Goal: Connect with others: Connect with others

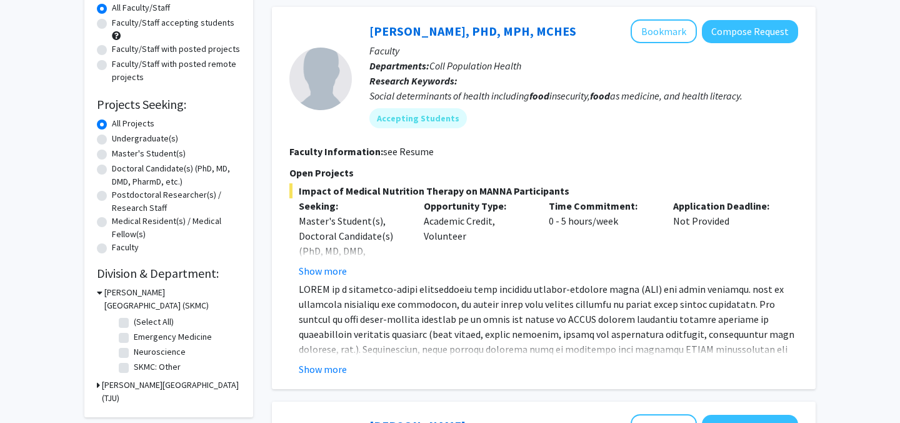
scroll to position [132, 0]
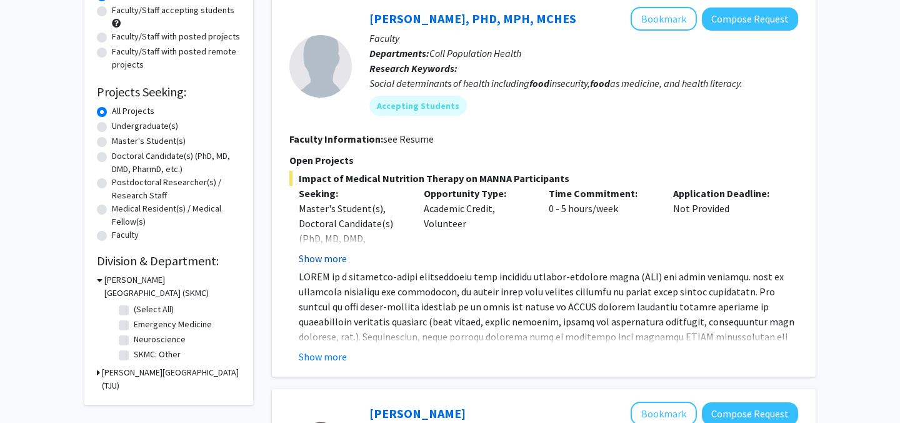
click at [304, 254] on button "Show more" at bounding box center [323, 258] width 48 height 15
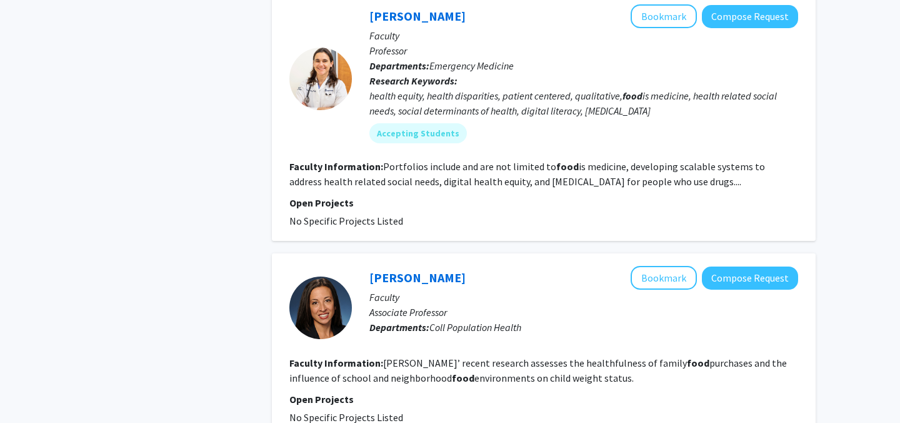
scroll to position [0, 0]
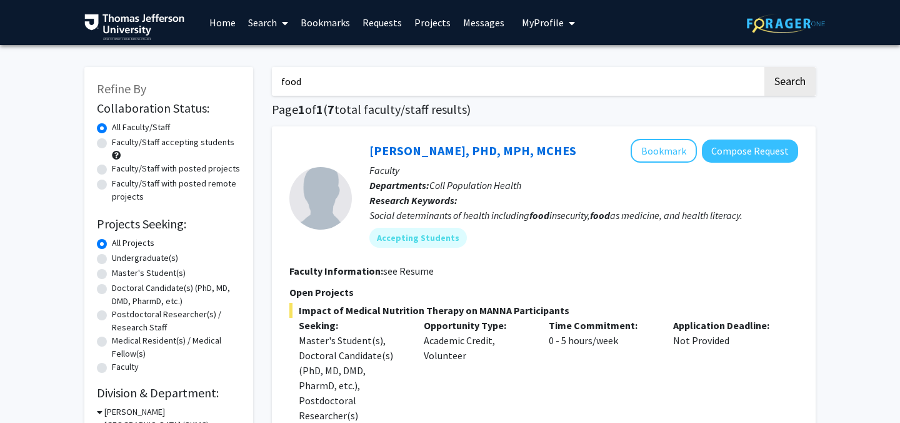
click at [229, 18] on link "Home" at bounding box center [222, 23] width 39 height 44
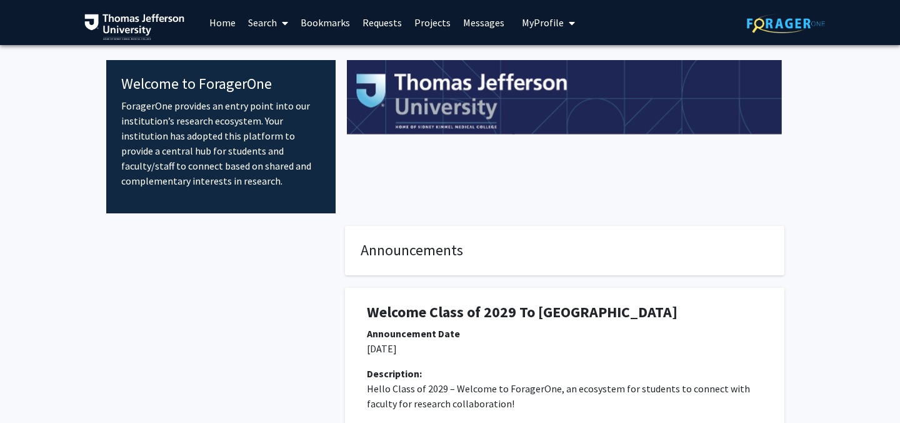
click at [419, 24] on link "Projects" at bounding box center [432, 23] width 49 height 44
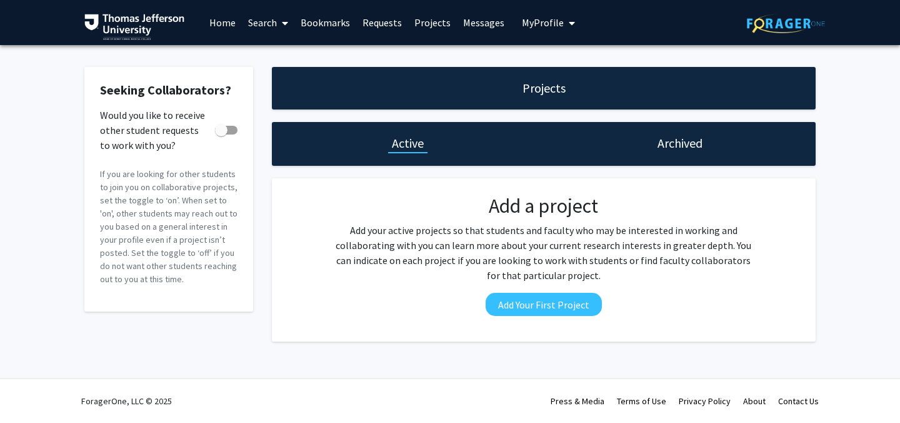
click at [277, 23] on link "Search" at bounding box center [268, 23] width 53 height 44
click at [269, 49] on span "Faculty/Staff" at bounding box center [288, 57] width 92 height 25
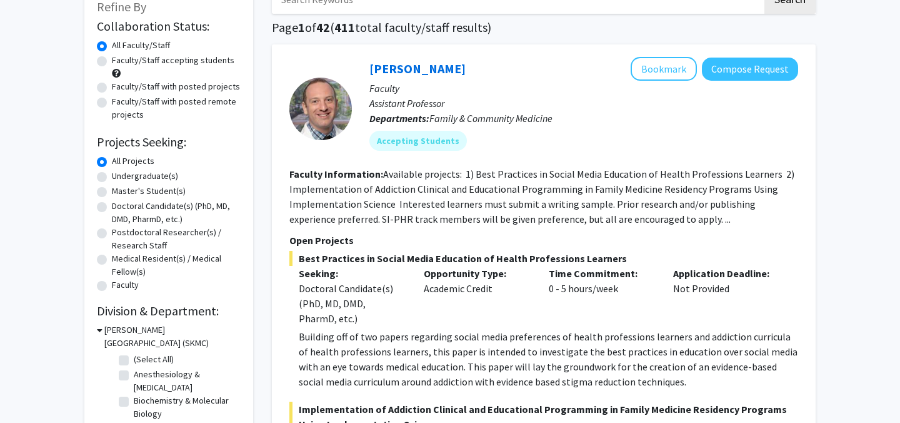
scroll to position [84, 0]
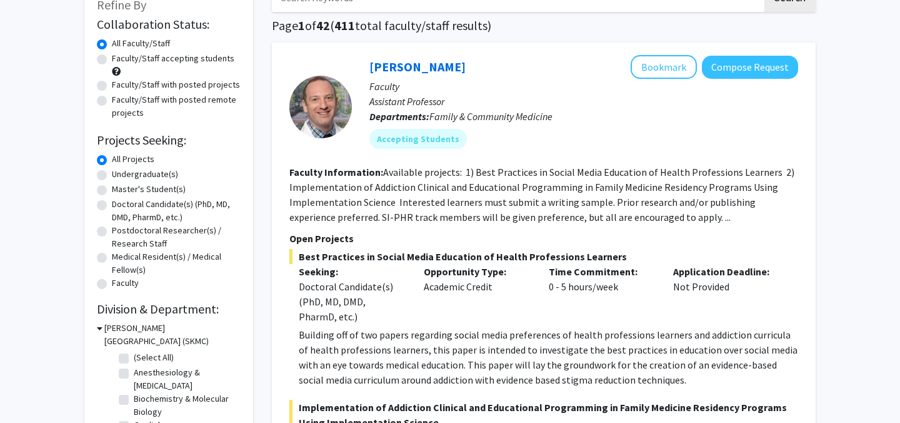
click at [168, 204] on label "Doctoral Candidate(s) (PhD, MD, DMD, PharmD, etc.)" at bounding box center [176, 211] width 129 height 26
click at [120, 204] on input "Doctoral Candidate(s) (PhD, MD, DMD, PharmD, etc.)" at bounding box center [116, 202] width 8 height 8
radio input "true"
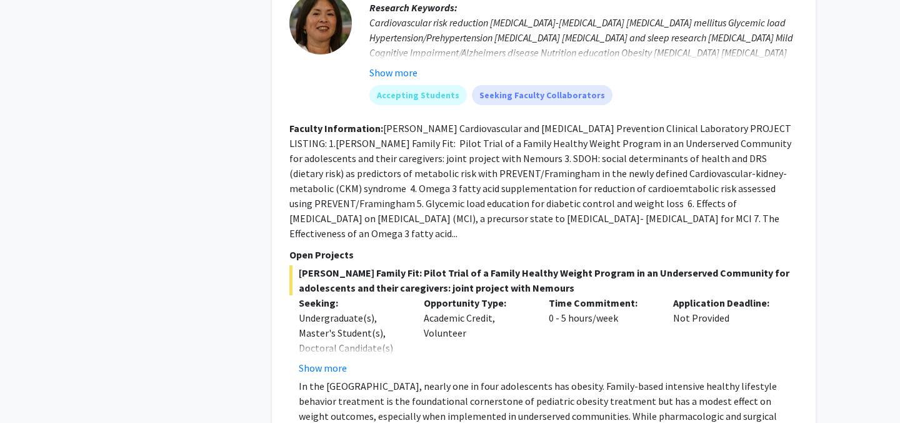
scroll to position [942, 0]
click at [323, 367] on button "Show more" at bounding box center [323, 368] width 48 height 15
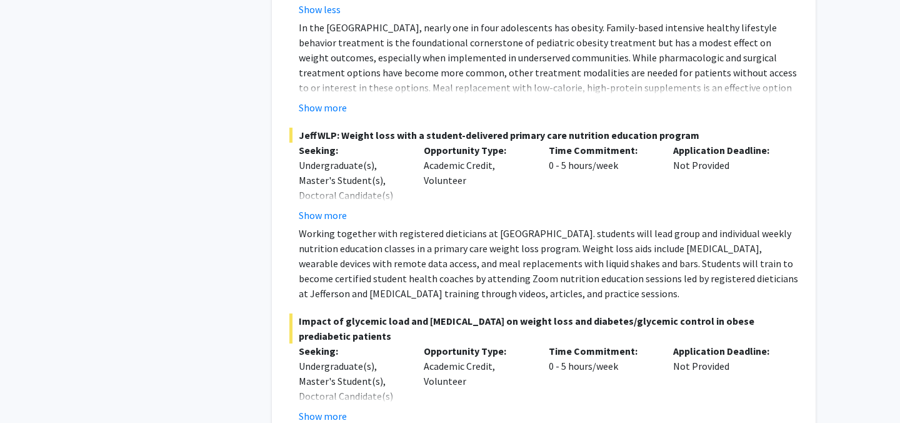
scroll to position [1401, 0]
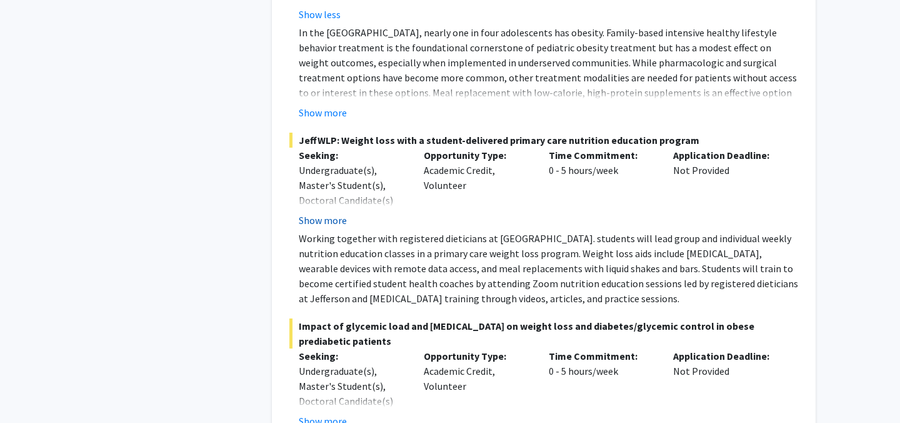
click at [340, 213] on button "Show more" at bounding box center [323, 220] width 48 height 15
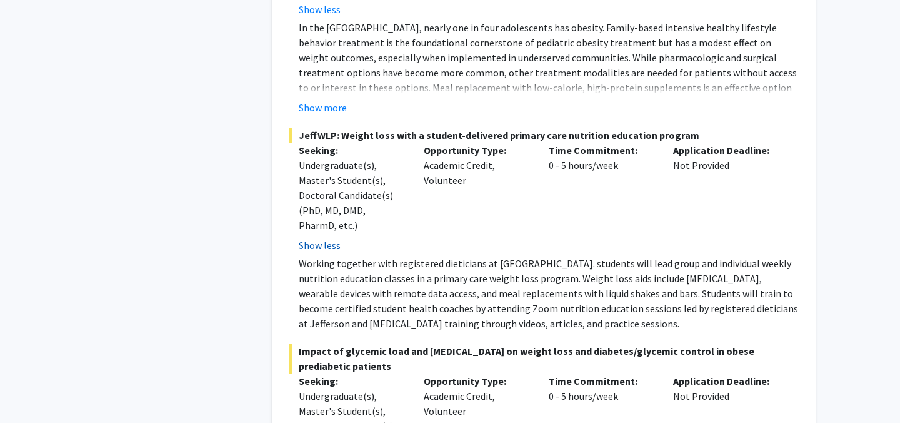
scroll to position [1407, 0]
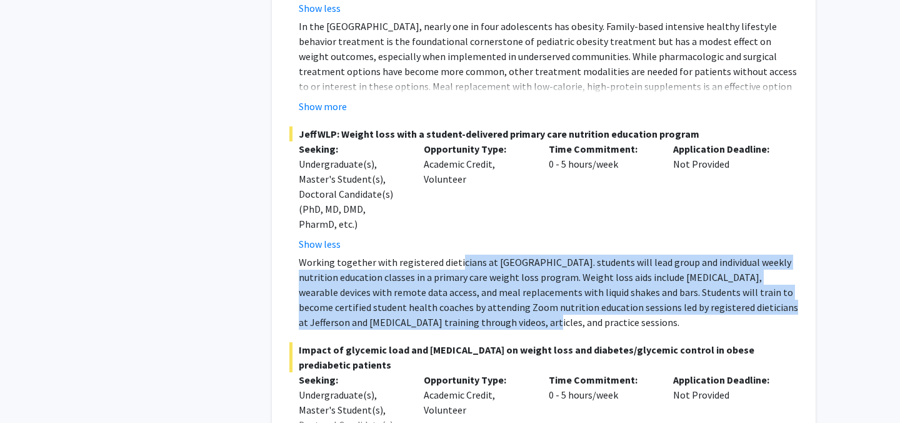
drag, startPoint x: 455, startPoint y: 238, endPoint x: 486, endPoint y: 294, distance: 64.0
click at [486, 294] on p "Working together with registered dieticians at [GEOGRAPHIC_DATA]. students will…" at bounding box center [548, 291] width 499 height 75
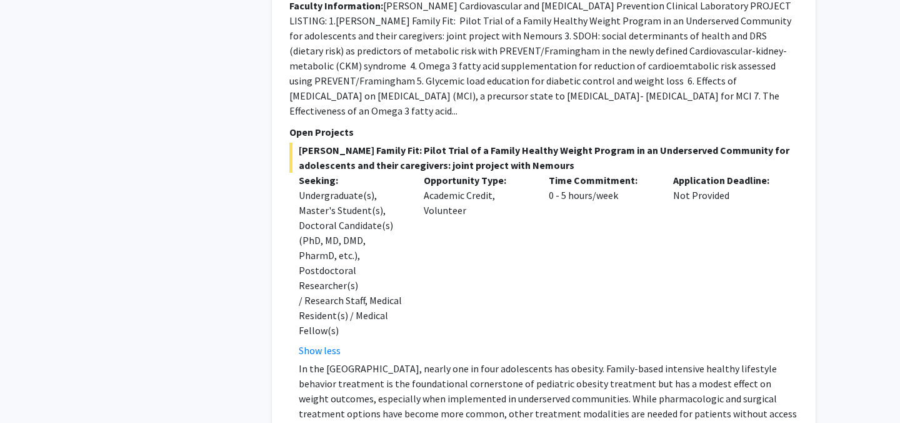
scroll to position [906, 0]
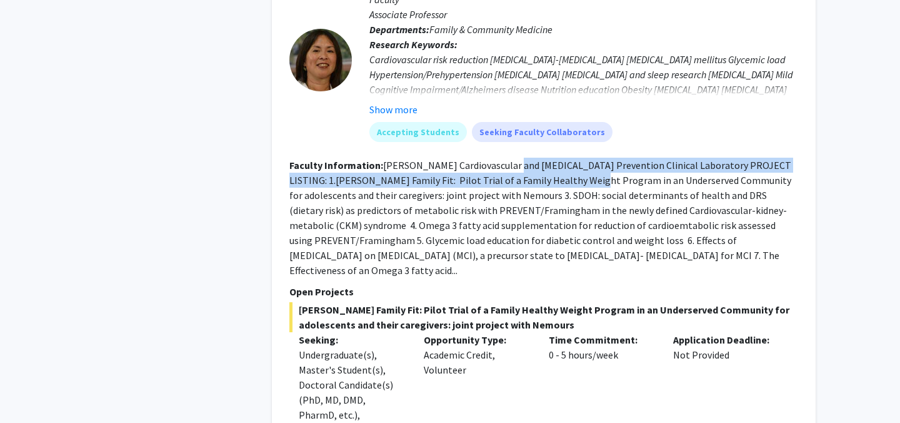
drag, startPoint x: 507, startPoint y: 176, endPoint x: 541, endPoint y: 196, distance: 39.6
click at [541, 196] on fg-read-more "[PERSON_NAME] Cardiovascular and [MEDICAL_DATA] Prevention Clinical Laboratory …" at bounding box center [540, 218] width 502 height 118
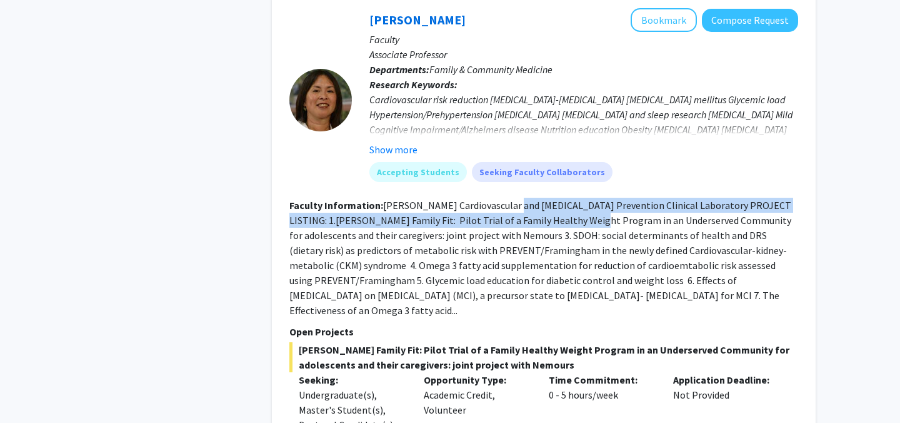
scroll to position [856, 0]
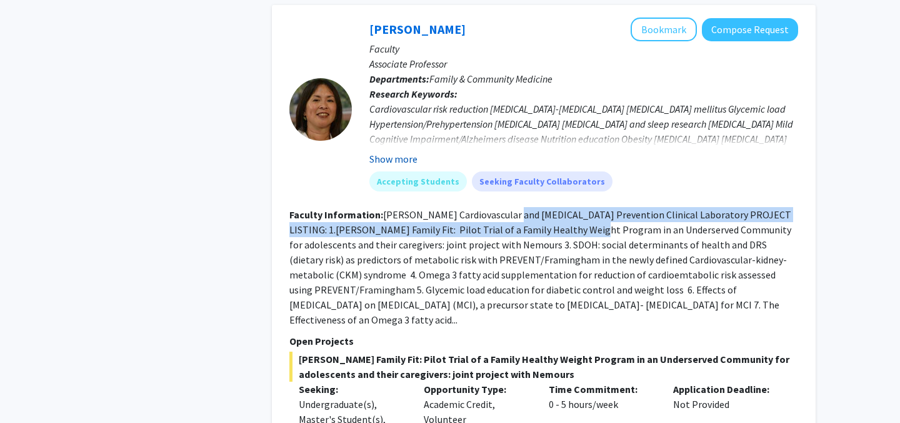
click at [401, 166] on button "Show more" at bounding box center [393, 158] width 48 height 15
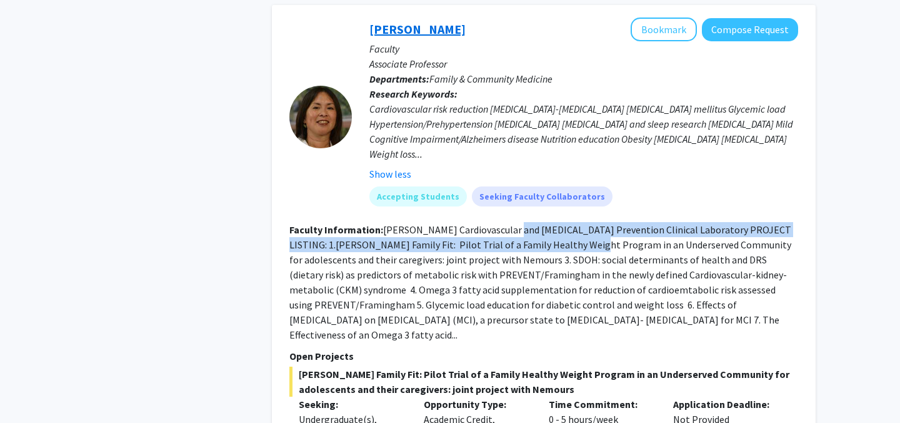
click at [417, 37] on link "[PERSON_NAME]" at bounding box center [417, 29] width 96 height 16
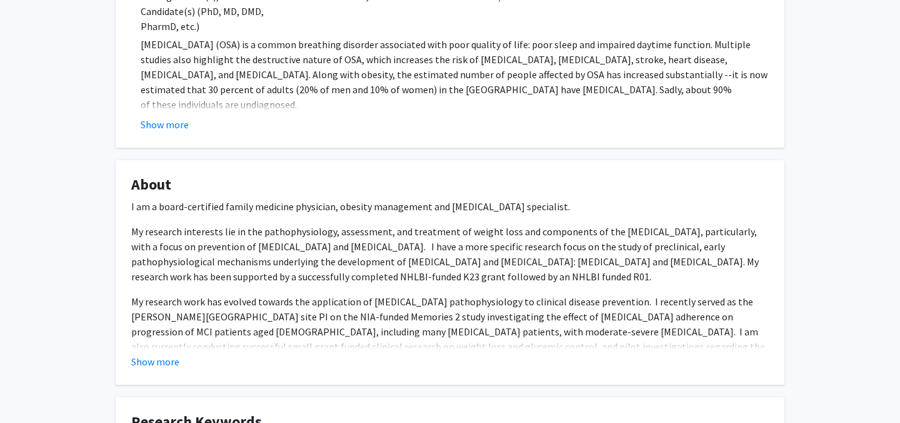
scroll to position [2076, 0]
click at [130, 365] on fg-card "About I am a board-certified family medicine physician, obesity management and …" at bounding box center [450, 271] width 669 height 224
click at [141, 359] on button "Show more" at bounding box center [155, 360] width 48 height 15
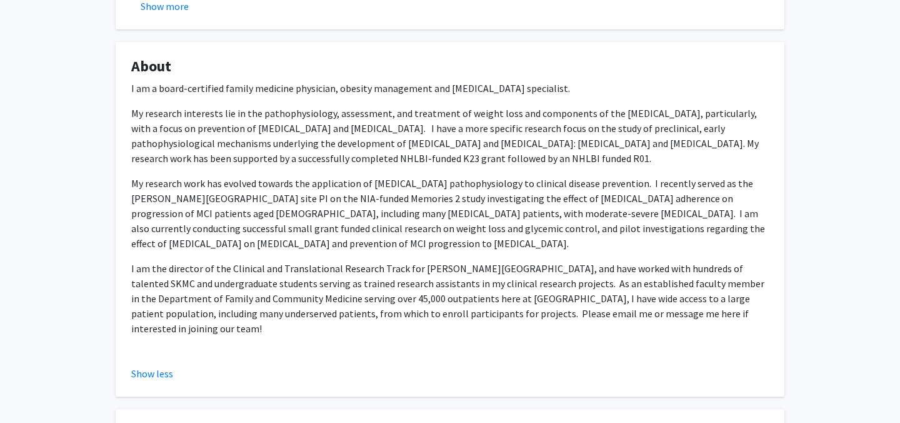
scroll to position [2192, 0]
drag, startPoint x: 214, startPoint y: 258, endPoint x: 262, endPoint y: 328, distance: 84.4
click at [262, 328] on div "I am a board-certified family medicine physician, obesity management and [MEDIC…" at bounding box center [450, 222] width 638 height 280
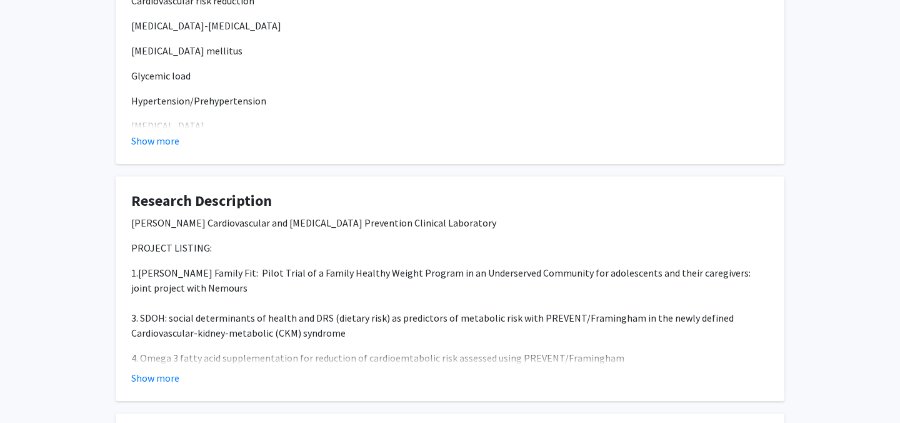
scroll to position [2671, 0]
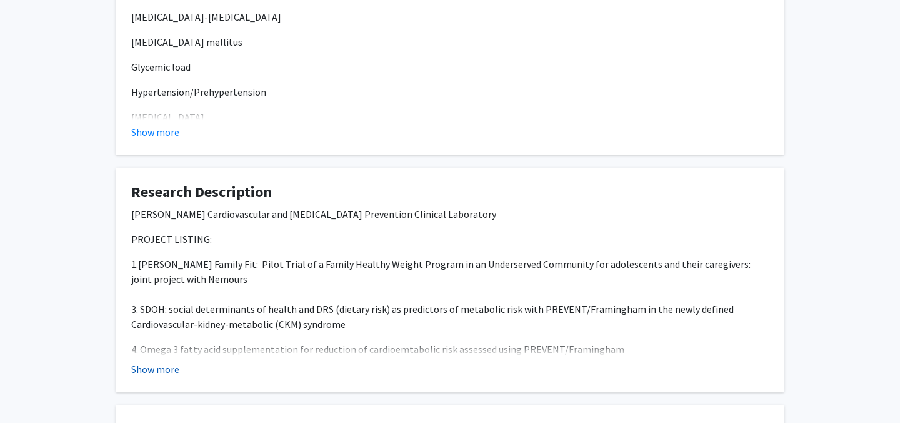
click at [158, 361] on button "Show more" at bounding box center [155, 368] width 48 height 15
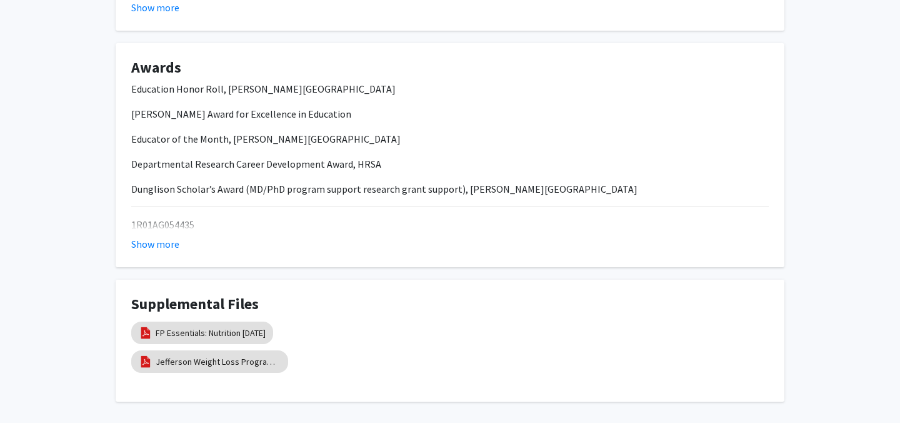
scroll to position [3646, 0]
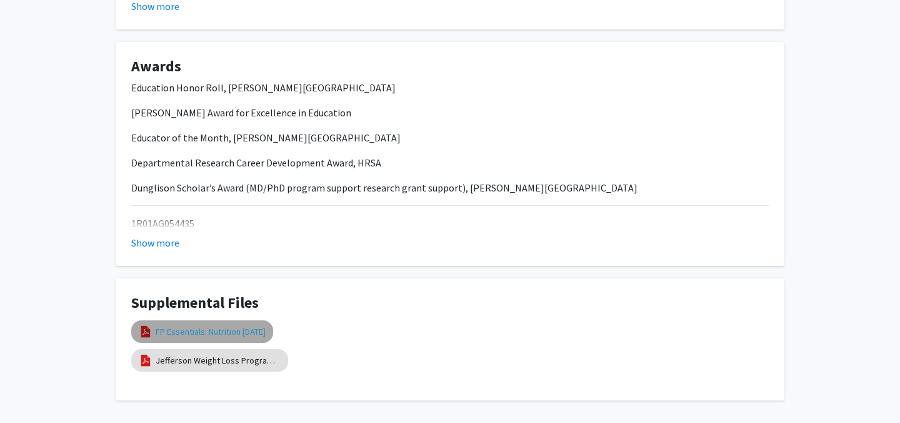
click at [243, 325] on link "FP Essentials: Nutrition [DATE]" at bounding box center [211, 331] width 110 height 13
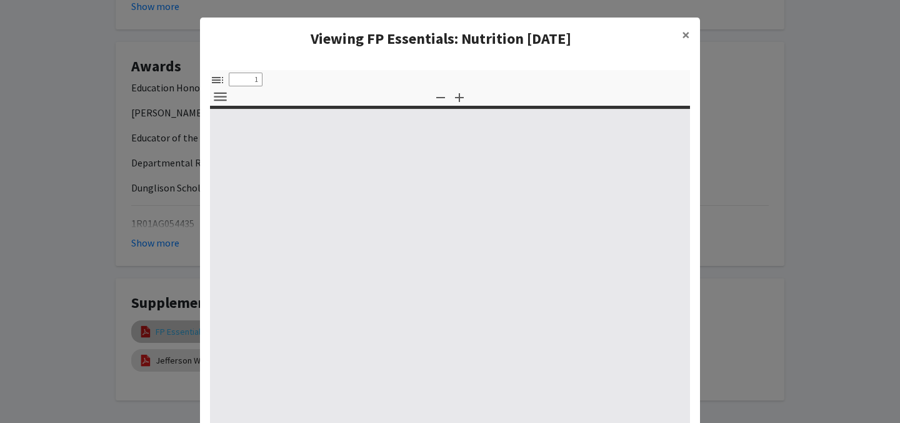
select select "custom"
type input "0"
select select "custom"
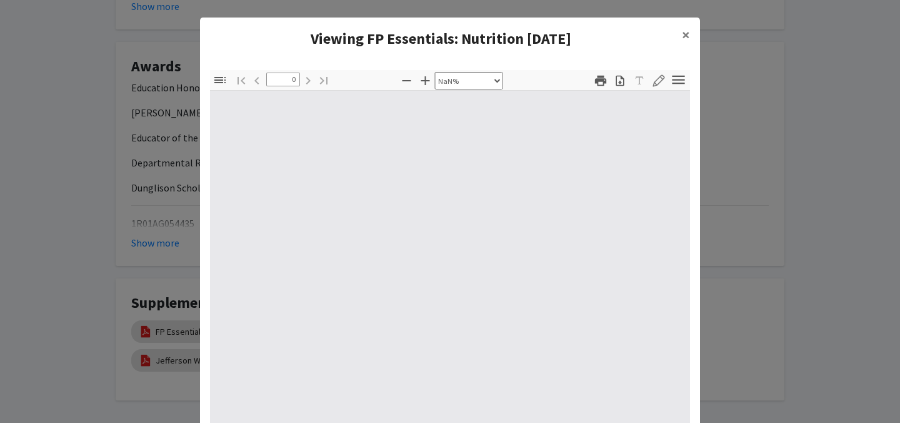
type input "1"
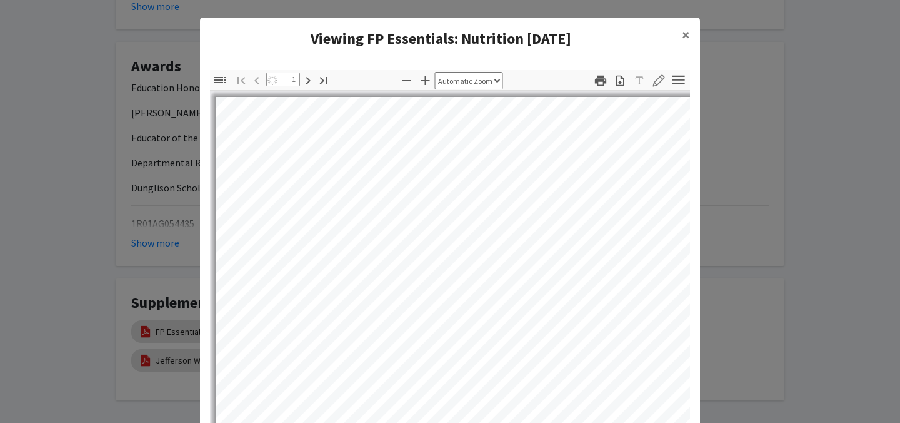
select select "auto"
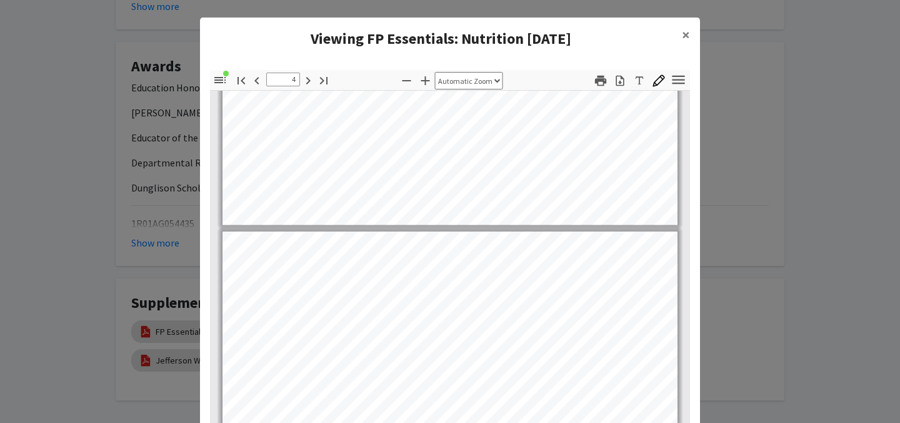
type input "5"
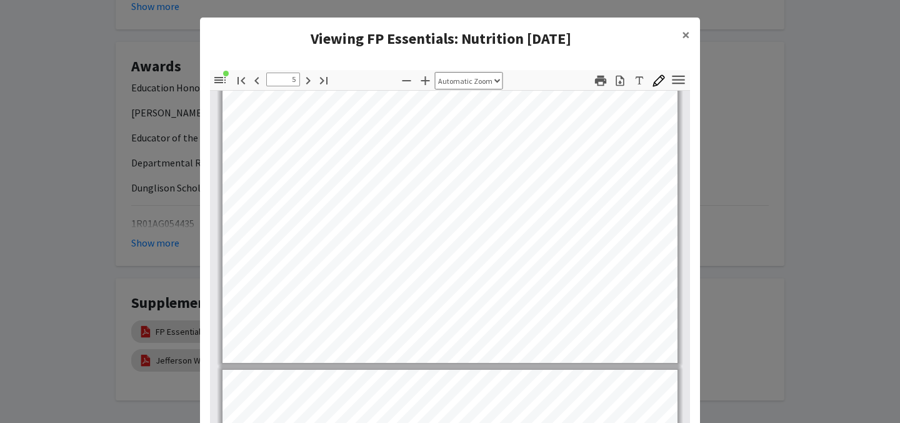
scroll to position [2735, 0]
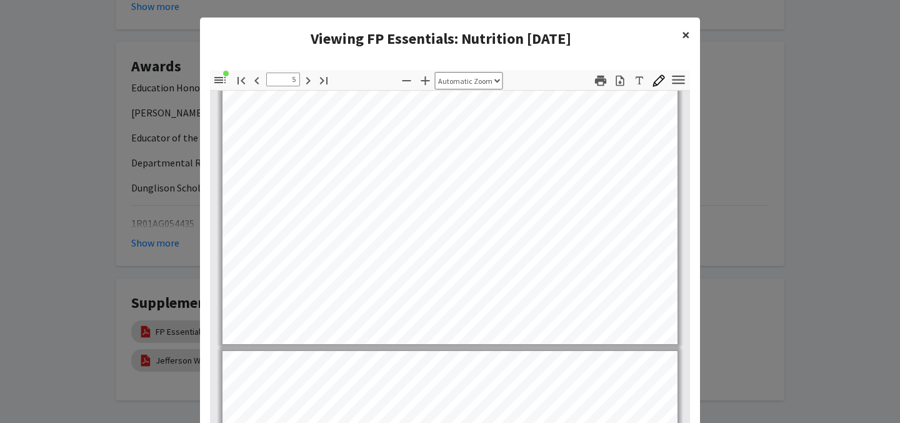
click at [691, 35] on button "×" at bounding box center [686, 35] width 28 height 35
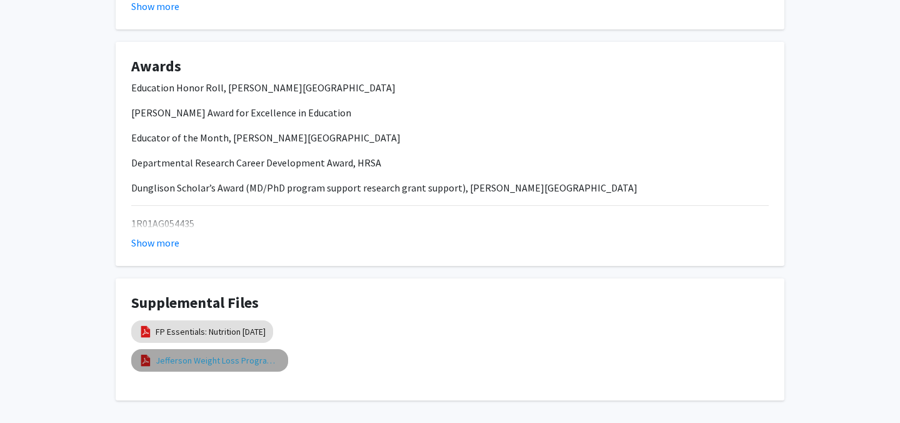
click at [213, 354] on link "Jefferson Weight Loss Program Effectiveness 2025" at bounding box center [218, 360] width 125 height 13
select select "custom"
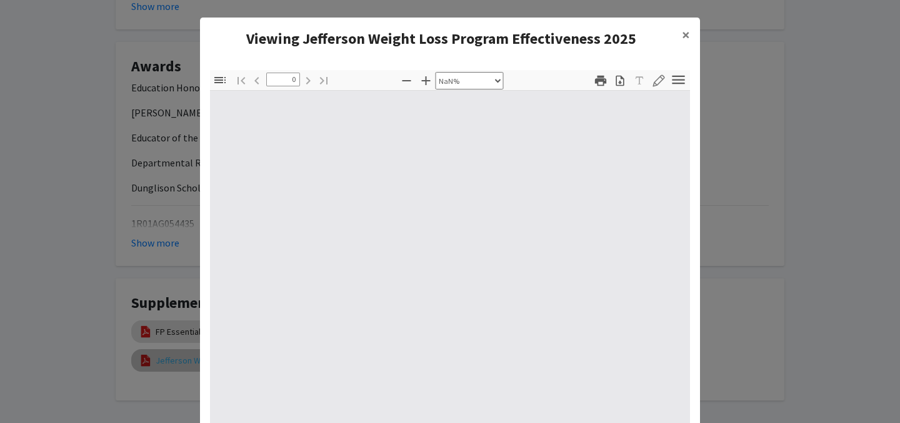
type input "1"
select select "auto"
type input "206"
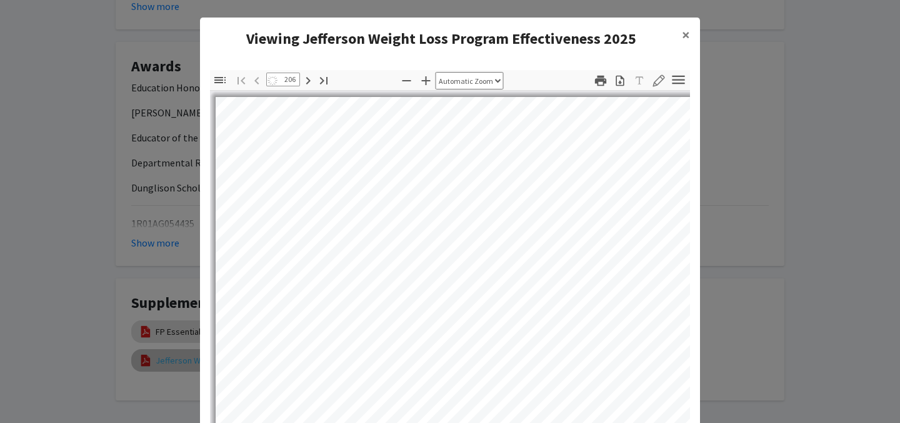
select select "auto"
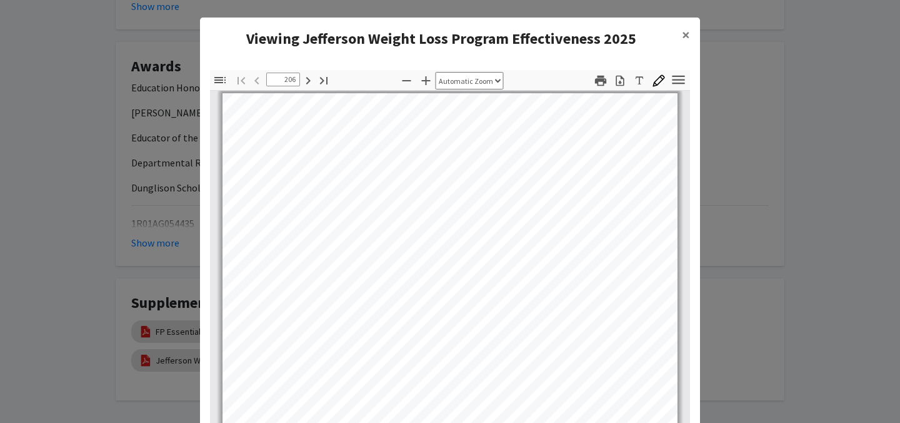
scroll to position [0, 0]
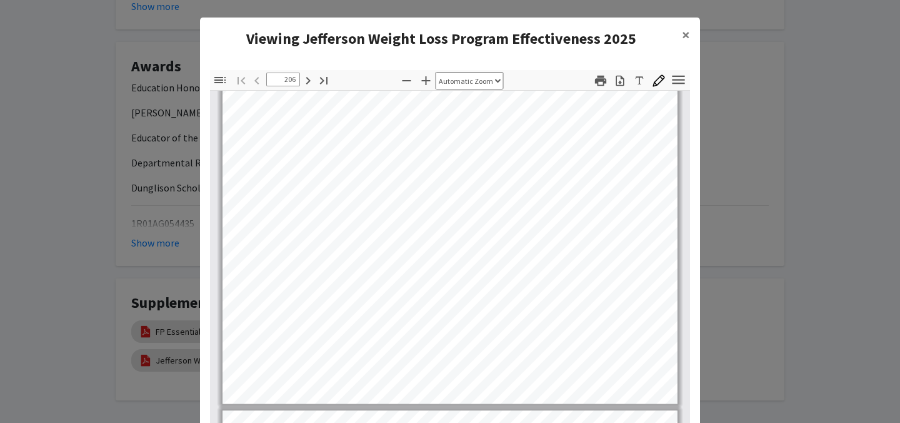
type input "207"
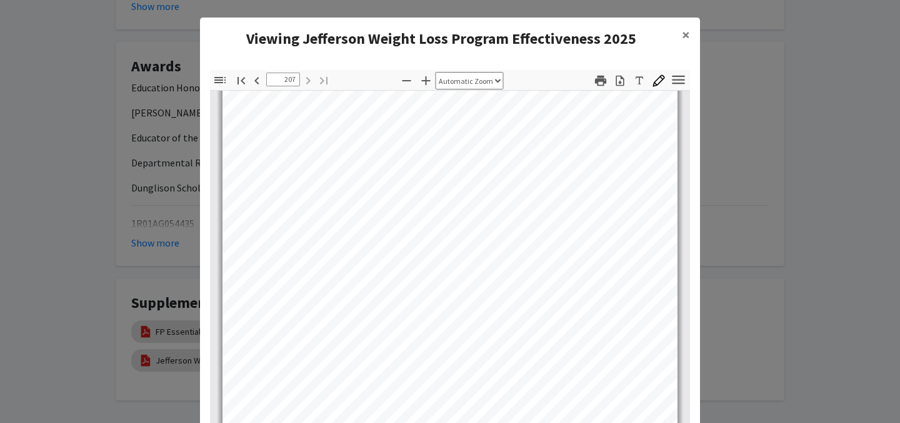
scroll to position [634, 0]
click at [686, 29] on span "×" at bounding box center [686, 34] width 8 height 19
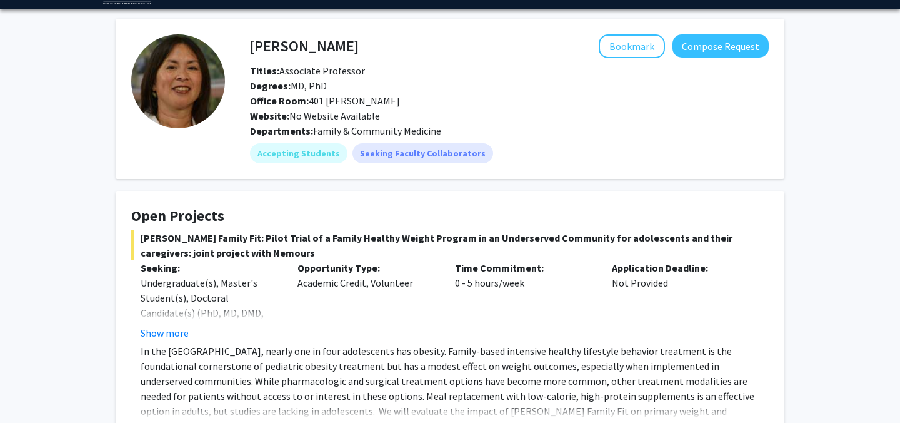
scroll to position [0, 0]
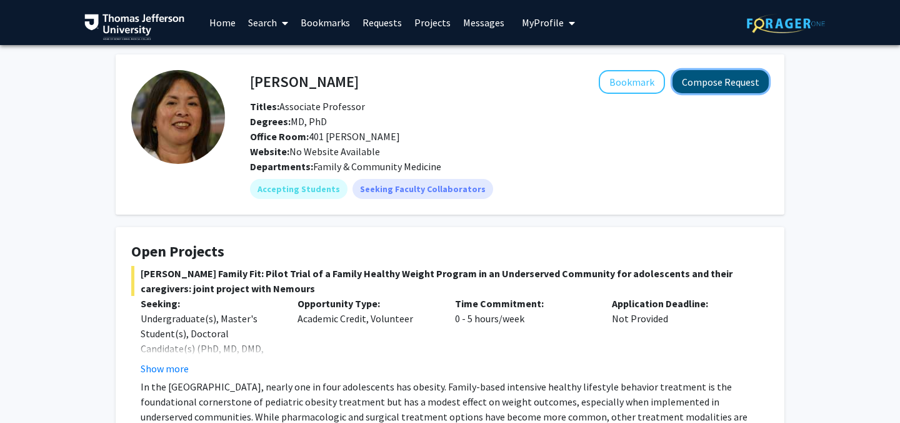
click at [736, 76] on button "Compose Request" at bounding box center [721, 81] width 96 height 23
